Goal: Information Seeking & Learning: Find specific page/section

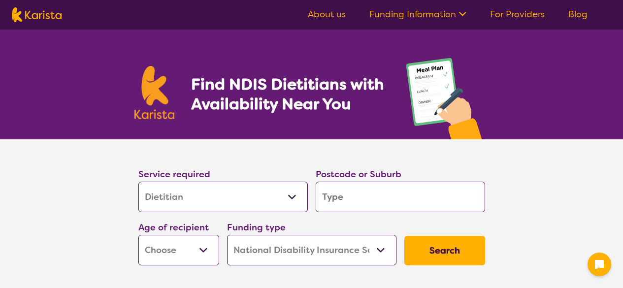
select select "Dietitian"
select select "NDIS"
select select "Dietitian"
select select "NDIS"
click at [236, 192] on select "Allied Health Assistant Assessment ([MEDICAL_DATA] or [MEDICAL_DATA]) Behaviour…" at bounding box center [222, 197] width 169 height 31
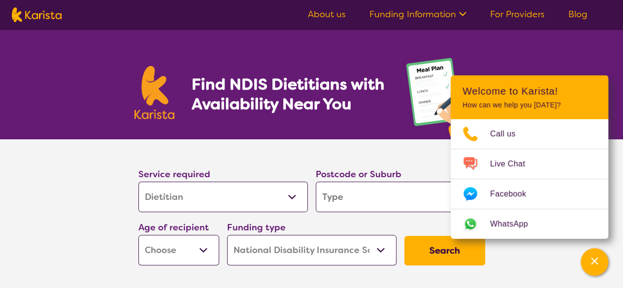
click at [371, 201] on input "search" at bounding box center [400, 197] width 169 height 31
type input "p"
type input "pe"
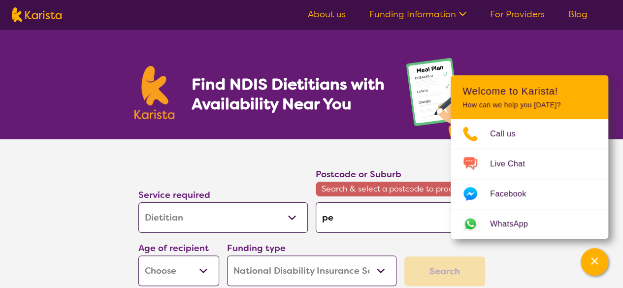
type input "pen"
type input "penr"
type input "penri"
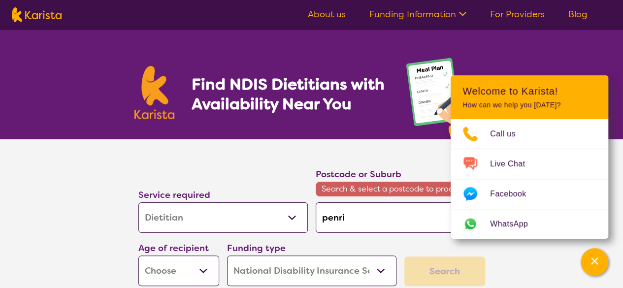
type input "penri"
type input "penrit"
type input "penrith"
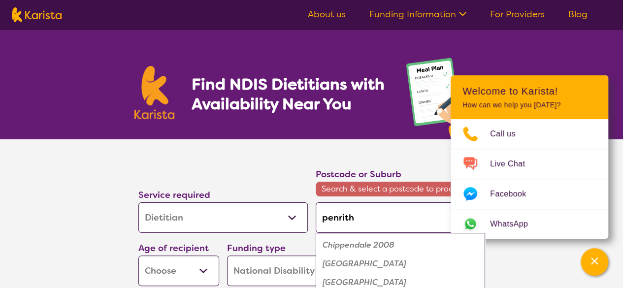
type input "penrith"
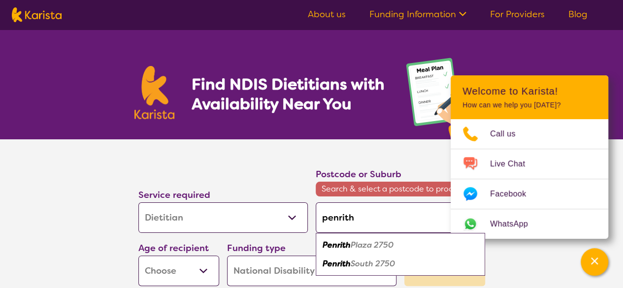
type input "penrith"
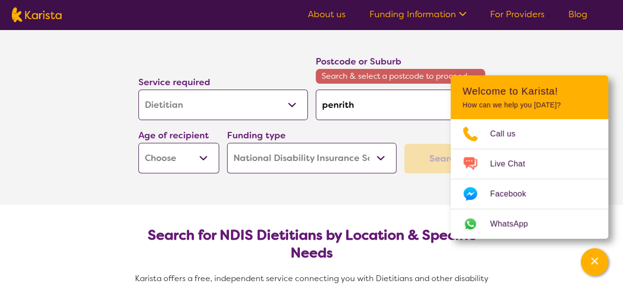
scroll to position [114, 0]
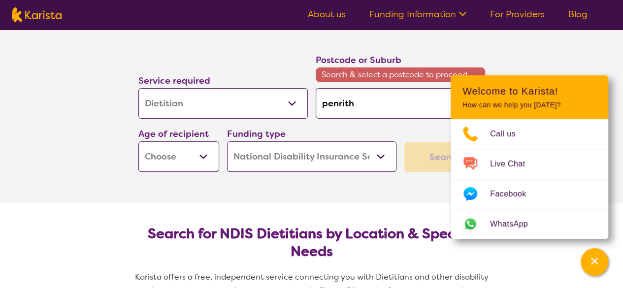
click at [173, 158] on select "Early Childhood - 0 to 9 Child - 10 to 11 Adolescent - 12 to 17 Adult - 18 to 6…" at bounding box center [178, 156] width 81 height 31
select select "EC"
click at [138, 141] on select "Early Childhood - 0 to 9 Child - 10 to 11 Adolescent - 12 to 17 Adult - 18 to 6…" at bounding box center [178, 156] width 81 height 31
select select "EC"
click at [340, 164] on select "Home Care Package (HCP) National Disability Insurance Scheme (NDIS) I don't know" at bounding box center [311, 156] width 169 height 31
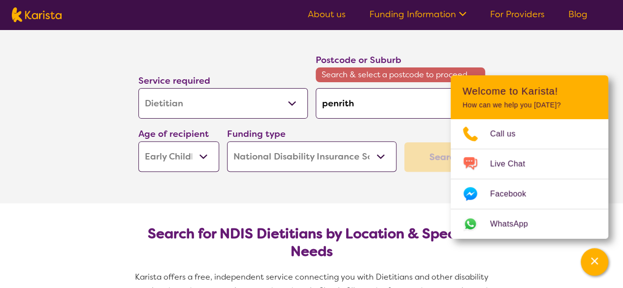
click at [355, 128] on div "Funding type Home Care Package (HCP) National Disability Insurance Scheme (NDIS…" at bounding box center [311, 149] width 169 height 45
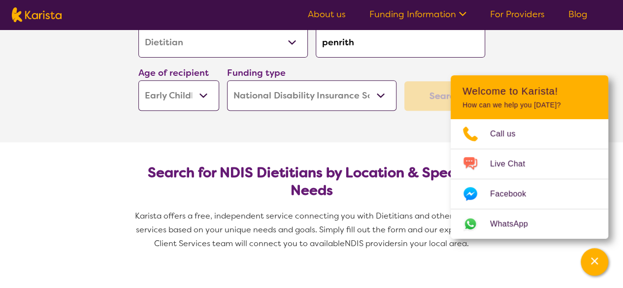
click at [439, 89] on div "Search" at bounding box center [444, 96] width 81 height 30
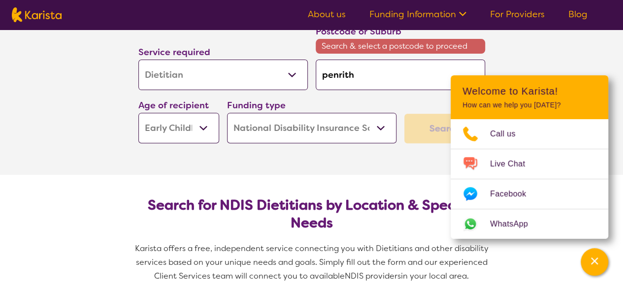
scroll to position [142, 0]
